Goal: Information Seeking & Learning: Find specific fact

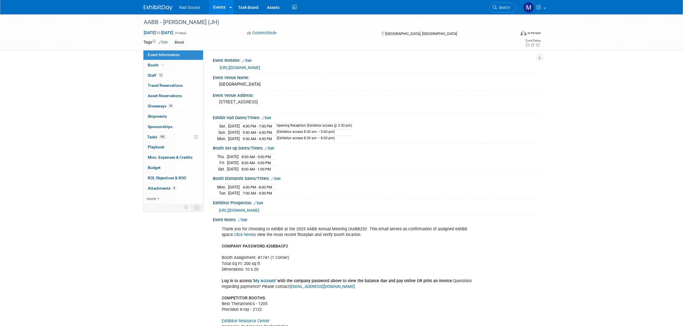
click at [153, 3] on link at bounding box center [162, 5] width 36 height 5
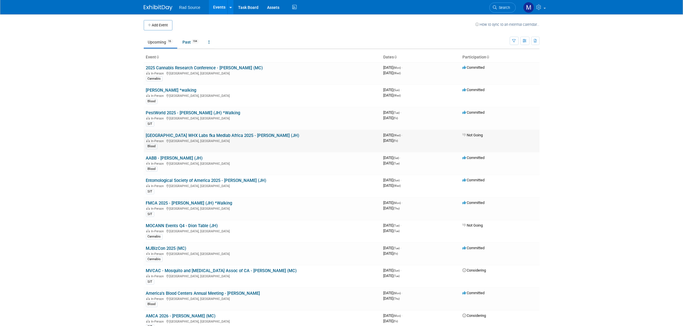
click at [205, 135] on link "[GEOGRAPHIC_DATA] WHX Labs fka Medlab Africa 2025 - [PERSON_NAME] (JH)" at bounding box center [222, 135] width 153 height 5
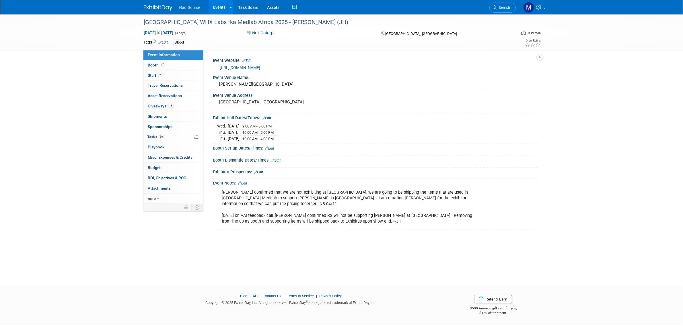
click at [260, 67] on link "[URL][DOMAIN_NAME]" at bounding box center [240, 67] width 40 height 5
drag, startPoint x: 247, startPoint y: 102, endPoint x: 219, endPoint y: 102, distance: 27.3
click at [219, 102] on pre "[GEOGRAPHIC_DATA], [GEOGRAPHIC_DATA]" at bounding box center [280, 102] width 123 height 5
drag, startPoint x: 254, startPoint y: 105, endPoint x: 207, endPoint y: 104, distance: 47.4
click at [207, 104] on div "Event Website: Edit [URL][DOMAIN_NAME] Event Venue Name: [PERSON_NAME][GEOGRAPH…" at bounding box center [371, 127] width 336 height 155
